Goal: Complete application form: Complete application form

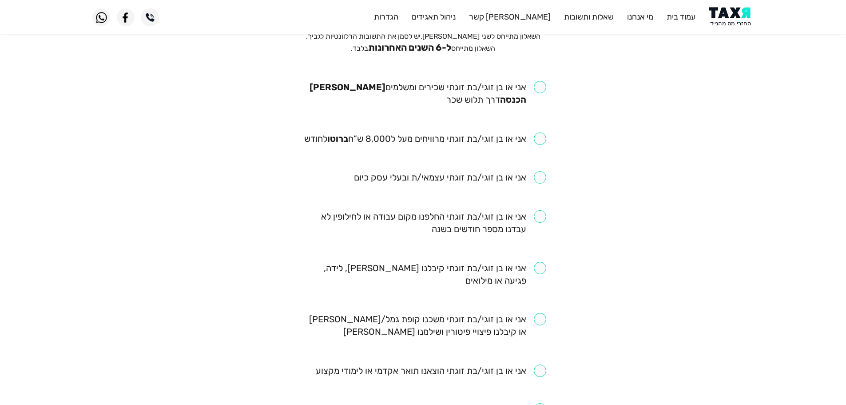
scroll to position [89, 0]
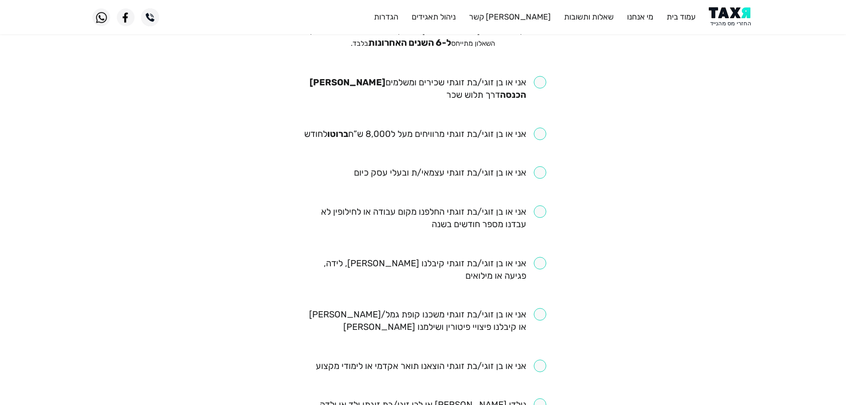
click at [540, 84] on input "checkbox" at bounding box center [423, 88] width 246 height 25
checkbox input "true"
click at [543, 133] on input "checkbox" at bounding box center [425, 134] width 242 height 12
checkbox input "true"
click at [541, 211] on input "checkbox" at bounding box center [423, 217] width 246 height 25
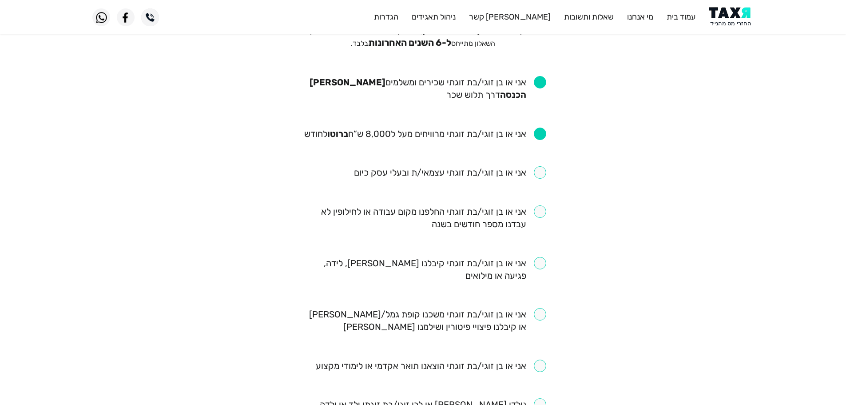
checkbox input "true"
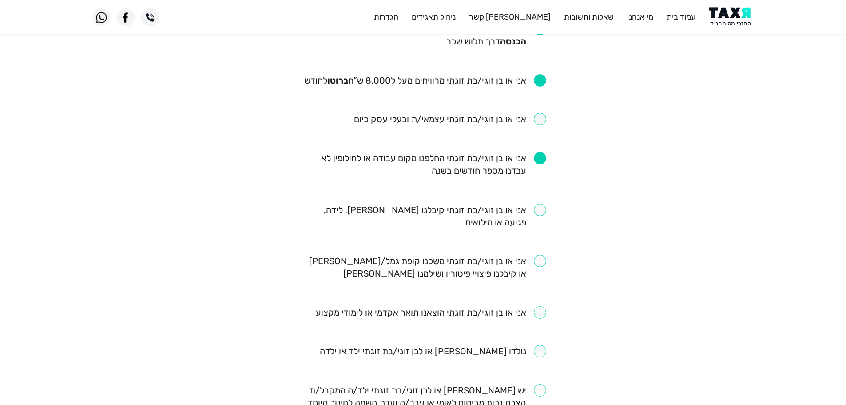
scroll to position [222, 0]
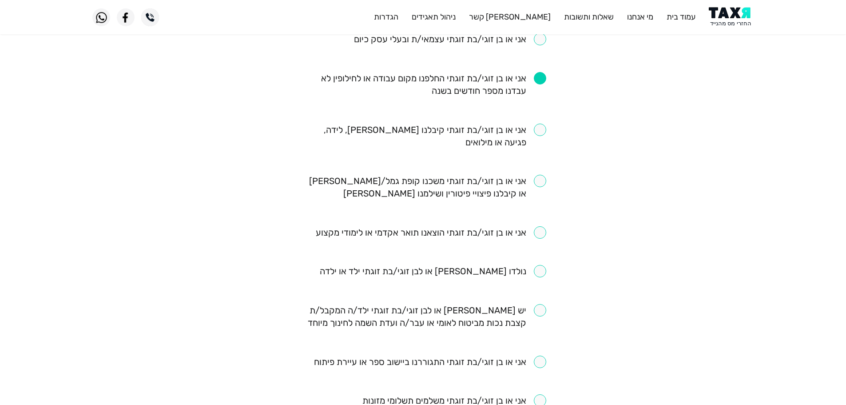
click at [543, 132] on input "checkbox" at bounding box center [423, 136] width 246 height 25
checkbox input "true"
click at [543, 181] on input "checkbox" at bounding box center [423, 187] width 246 height 25
checkbox input "true"
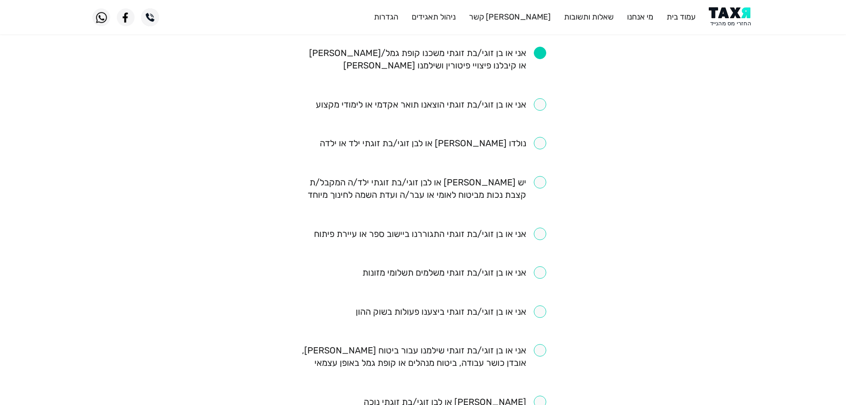
scroll to position [355, 0]
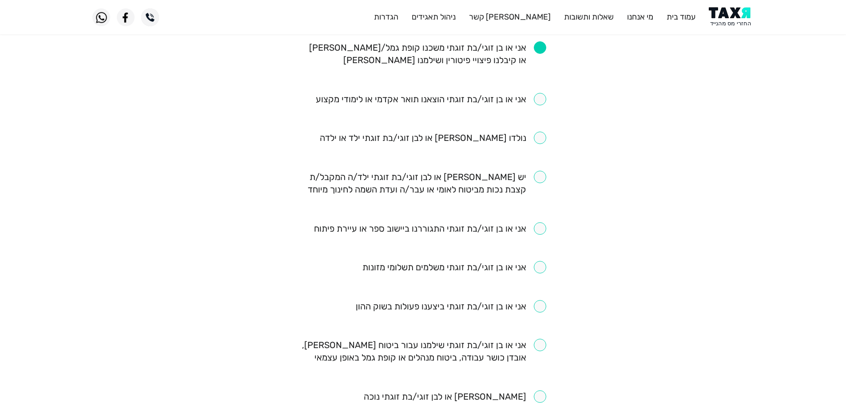
click at [540, 228] on input "checkbox" at bounding box center [430, 228] width 232 height 12
checkbox input "true"
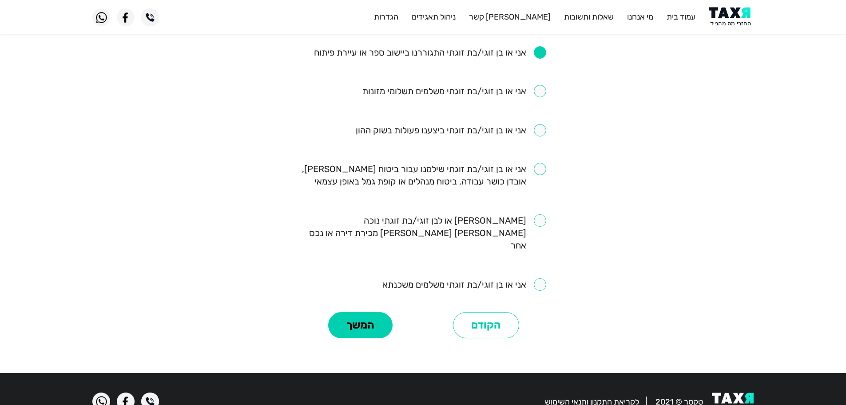
scroll to position [533, 0]
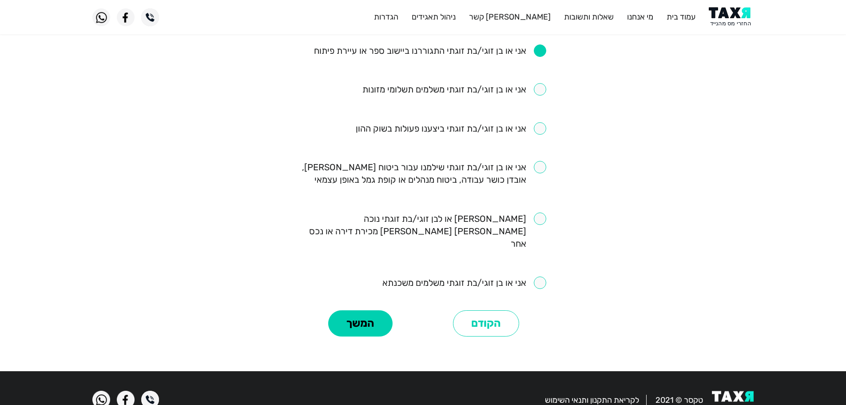
click at [538, 168] on input "checkbox" at bounding box center [423, 173] width 246 height 25
checkbox input "true"
click at [343, 312] on button "המשך" at bounding box center [360, 323] width 64 height 27
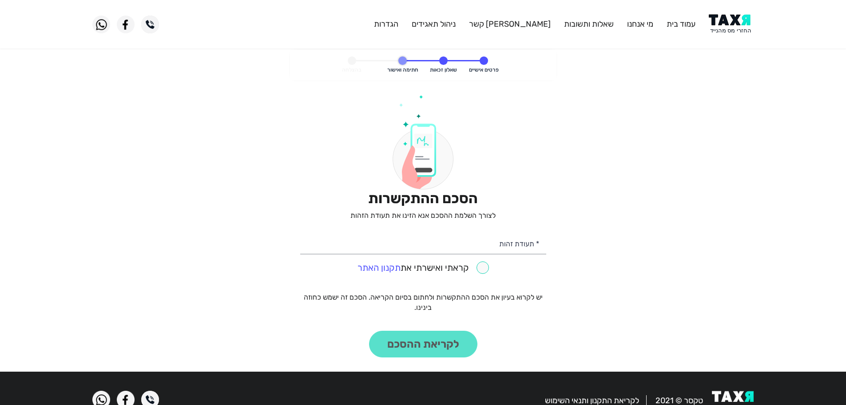
click at [738, 30] on img at bounding box center [731, 24] width 45 height 20
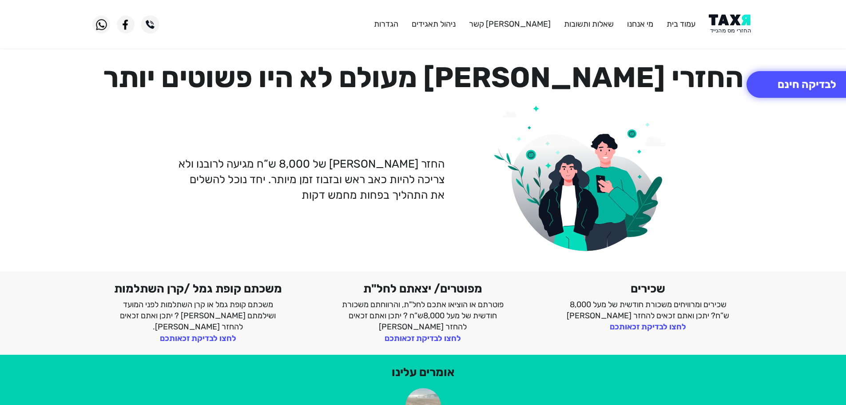
click at [741, 23] on img at bounding box center [731, 24] width 45 height 20
click at [738, 26] on img at bounding box center [731, 24] width 45 height 20
click at [734, 28] on img at bounding box center [731, 24] width 45 height 20
click at [731, 28] on img at bounding box center [731, 24] width 45 height 20
click at [743, 26] on img at bounding box center [731, 24] width 45 height 20
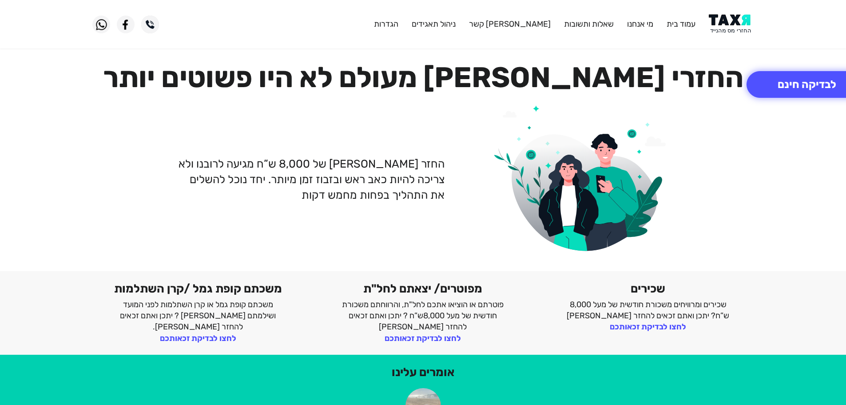
drag, startPoint x: 727, startPoint y: 22, endPoint x: 729, endPoint y: 18, distance: 4.8
click at [727, 22] on img at bounding box center [731, 24] width 45 height 20
click at [794, 92] on button "לבדיקה חינם" at bounding box center [807, 84] width 121 height 27
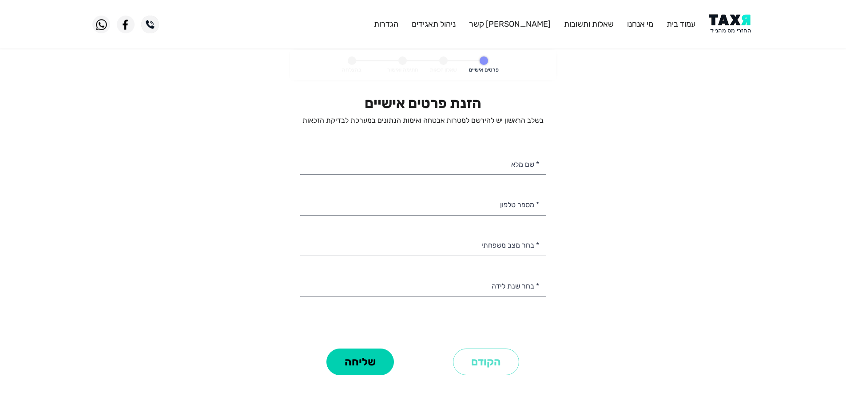
select select
click at [518, 209] on input "* מספר טלפון" at bounding box center [423, 203] width 246 height 23
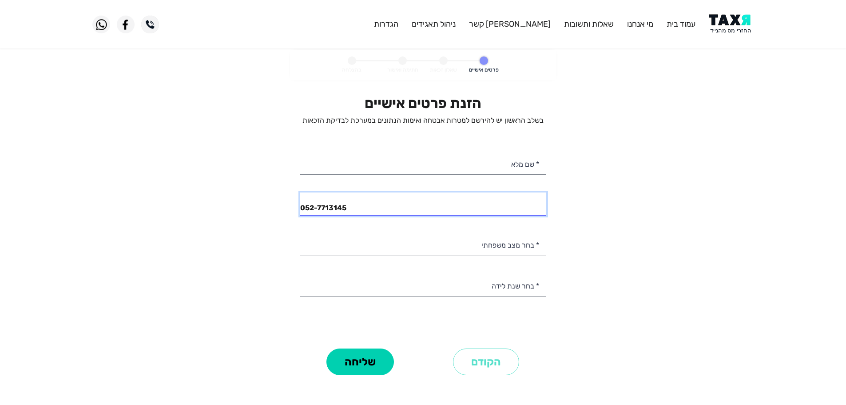
type input "052-7713145"
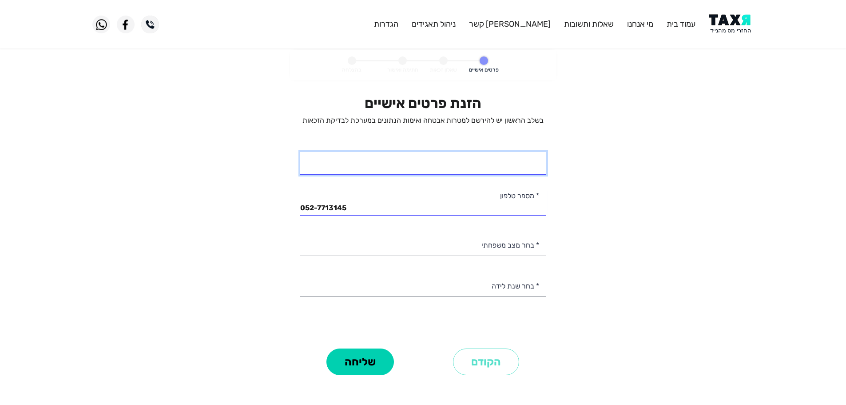
click at [507, 165] on input "* שם מלא" at bounding box center [423, 163] width 246 height 23
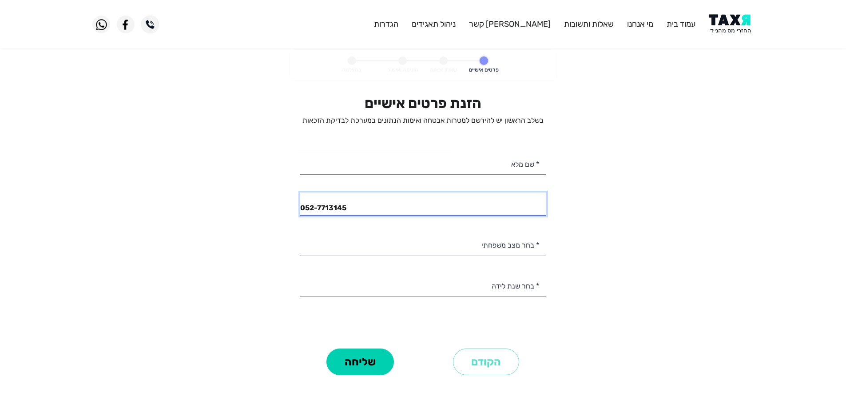
click at [388, 204] on input "052-7713145" at bounding box center [423, 203] width 246 height 23
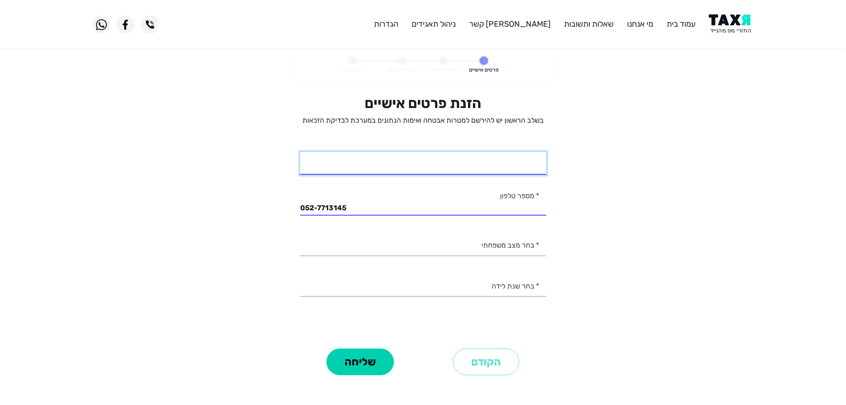
click at [515, 167] on input "* שם מלא" at bounding box center [423, 163] width 246 height 23
type input "[PERSON_NAME]"
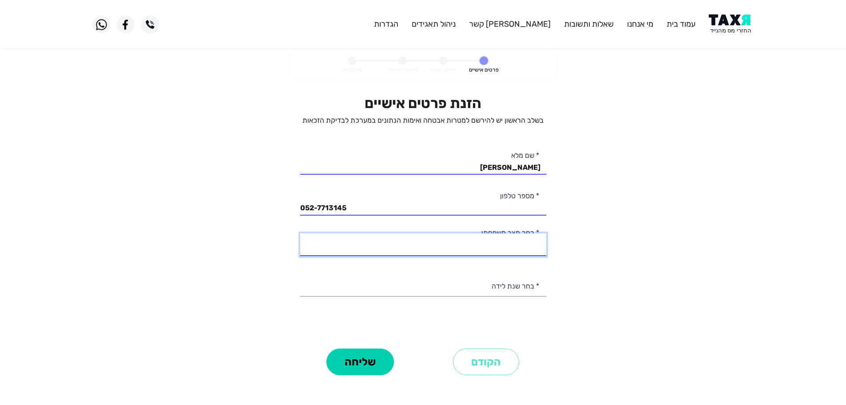
click at [499, 244] on select "רווק/ה נשוי/[PERSON_NAME]/ה אלמן/נה" at bounding box center [423, 244] width 246 height 23
select select "2: Married"
click at [300, 233] on select "רווק/ה נשוי/[PERSON_NAME]/ה אלמן/נה" at bounding box center [423, 244] width 246 height 23
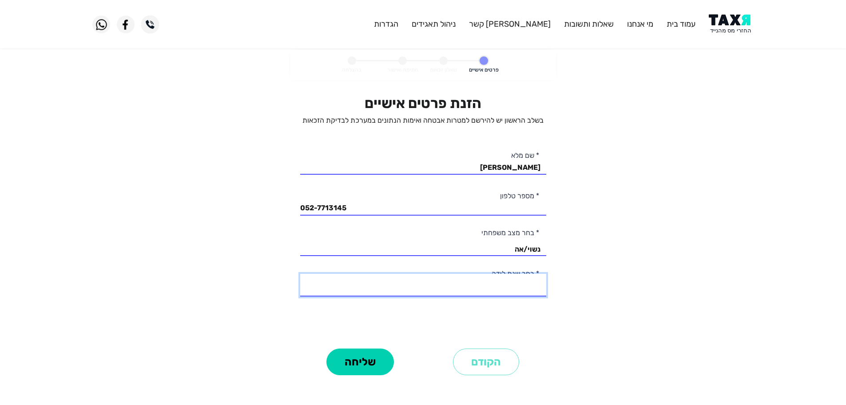
click at [518, 286] on select "2003 2002 2001 2000 1999 1998 1997 1996 1995 1994 1993 1992 1991 1990 1989 1988…" at bounding box center [423, 285] width 246 height 23
select select "40: 1964"
click at [300, 274] on select "2003 2002 2001 2000 1999 1998 1997 1996 1995 1994 1993 1992 1991 1990 1989 1988…" at bounding box center [423, 285] width 246 height 23
click at [379, 362] on button "שליחה" at bounding box center [361, 361] width 68 height 27
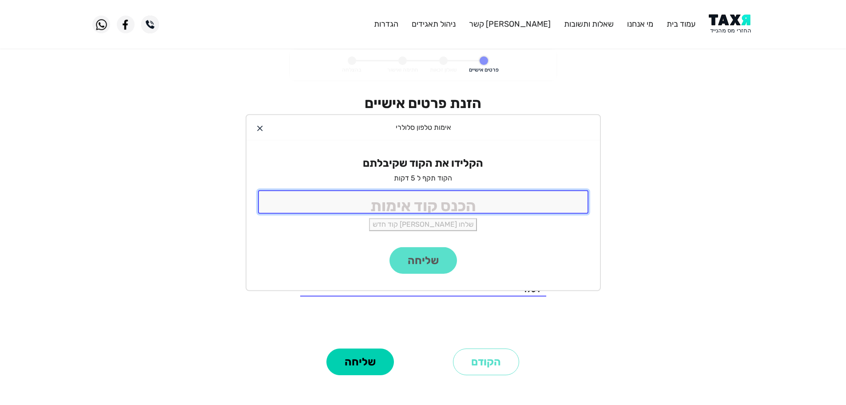
click at [491, 204] on input "tel" at bounding box center [423, 202] width 331 height 24
type input "9988"
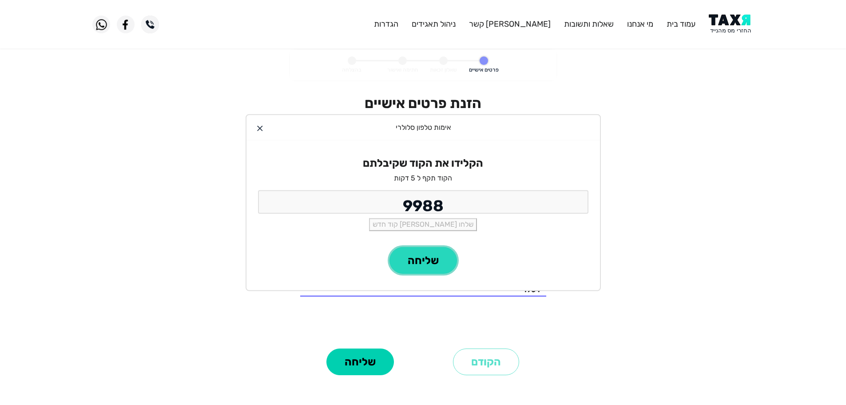
click at [439, 259] on button "שליחה" at bounding box center [424, 260] width 68 height 27
